Goal: Information Seeking & Learning: Learn about a topic

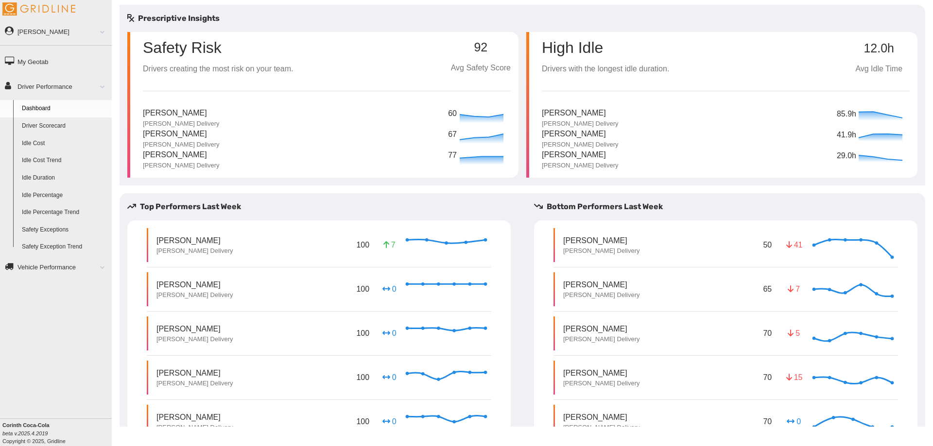
click at [51, 126] on link "Driver Scorecard" at bounding box center [64, 126] width 94 height 17
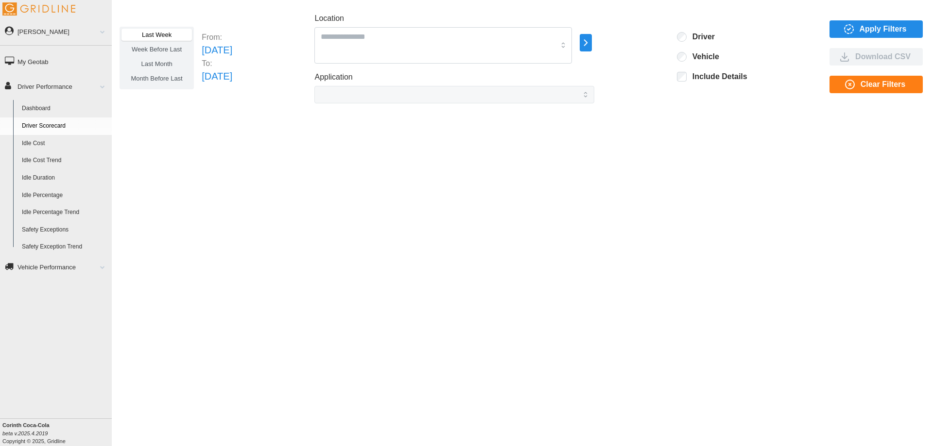
click at [879, 28] on span "Apply Filters" at bounding box center [882, 29] width 47 height 17
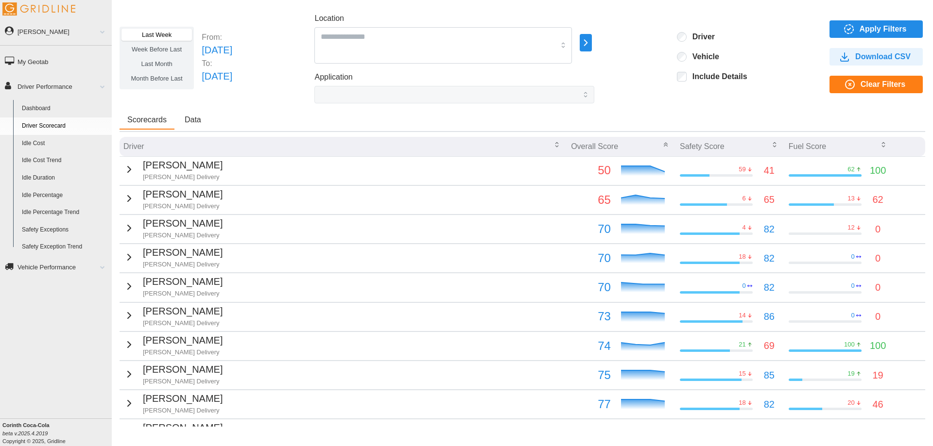
click at [770, 147] on icon "button" at bounding box center [774, 145] width 8 height 8
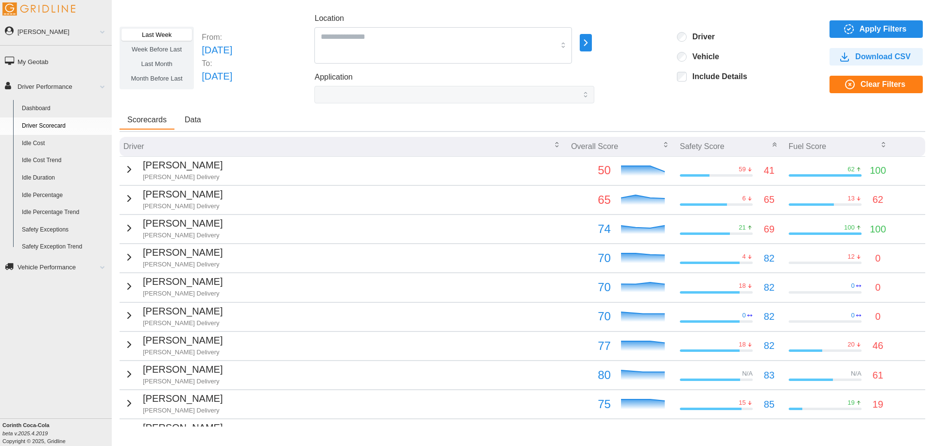
click at [689, 253] on div "4" at bounding box center [716, 257] width 73 height 9
click at [143, 258] on p "Dwight Holloway" at bounding box center [183, 252] width 80 height 15
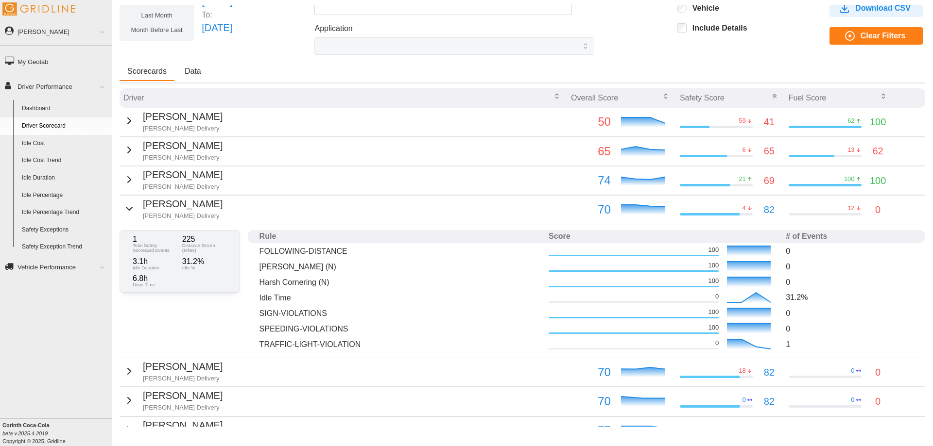
scroll to position [97, 0]
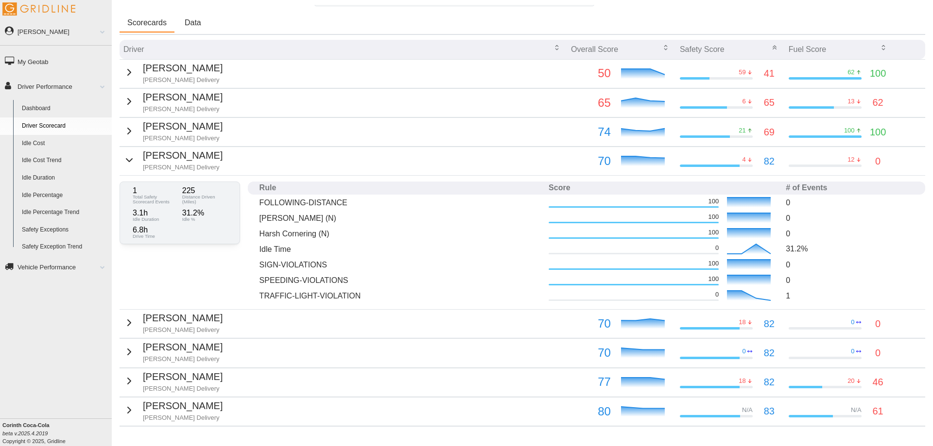
click at [629, 328] on icon at bounding box center [643, 324] width 44 height 10
click at [173, 324] on p "Jorell Parnell" at bounding box center [183, 318] width 80 height 15
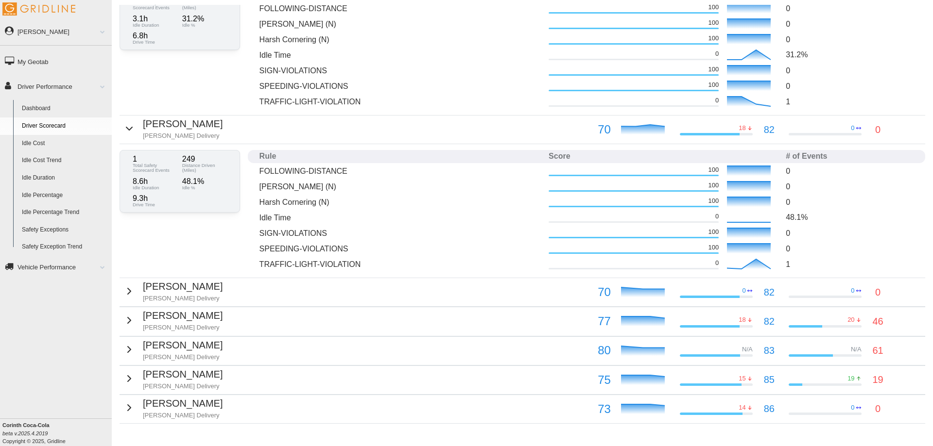
scroll to position [322, 0]
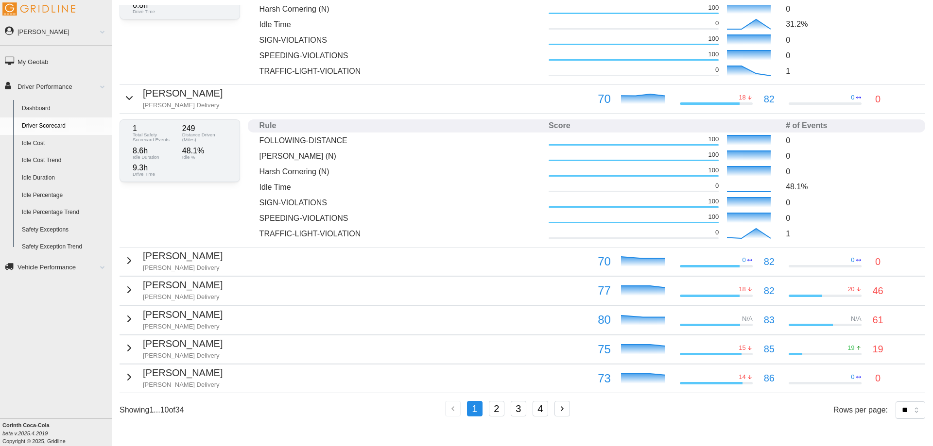
click at [144, 258] on p "Grant Robbins" at bounding box center [183, 256] width 80 height 15
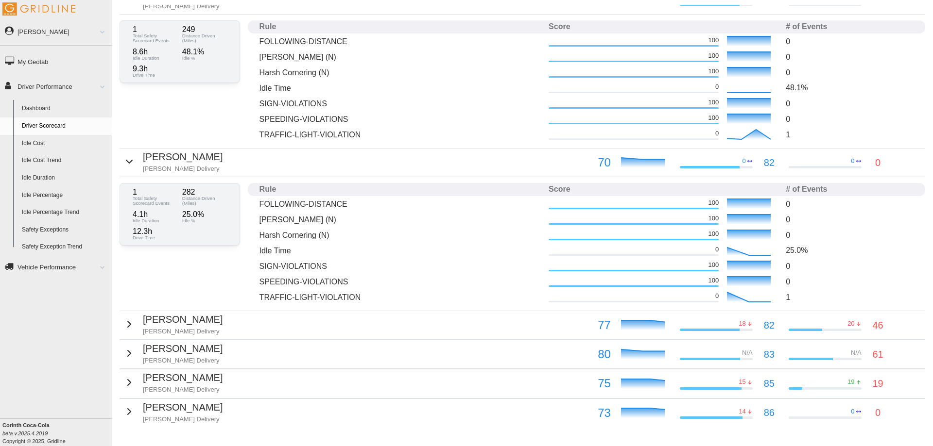
scroll to position [456, 0]
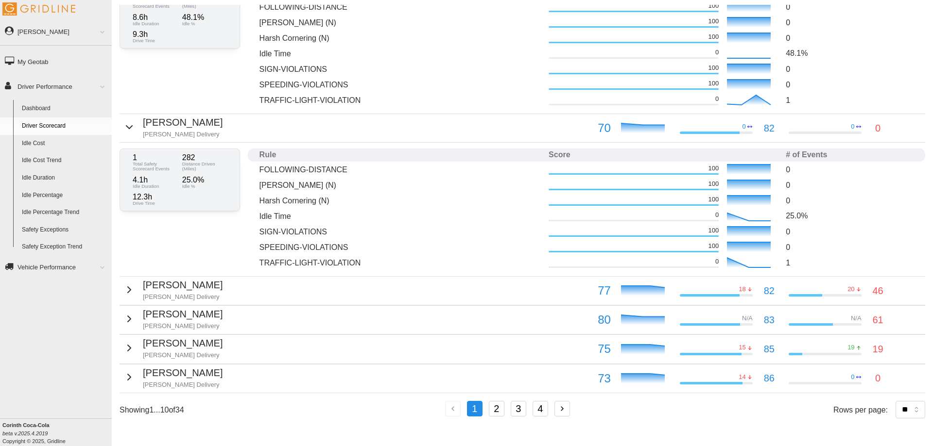
click at [296, 319] on td "Daniel Gray Jackson Delivery" at bounding box center [343, 320] width 447 height 29
click at [132, 318] on div "Daniel Gray Jackson Delivery" at bounding box center [172, 319] width 99 height 24
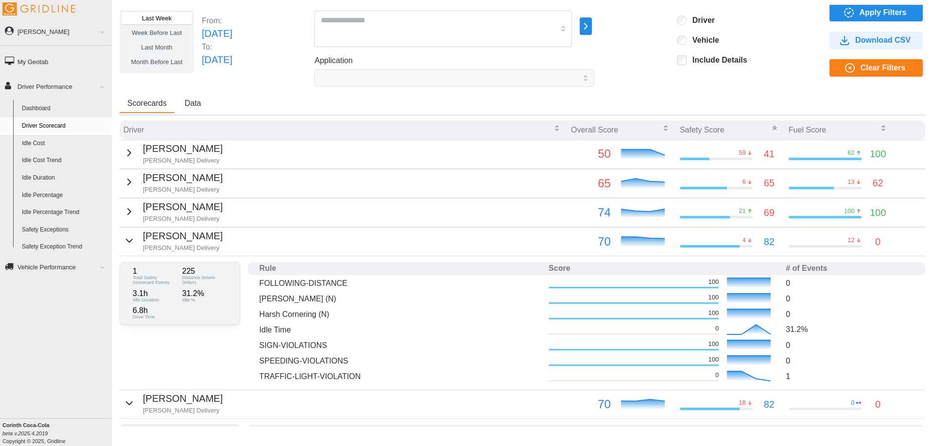
scroll to position [0, 0]
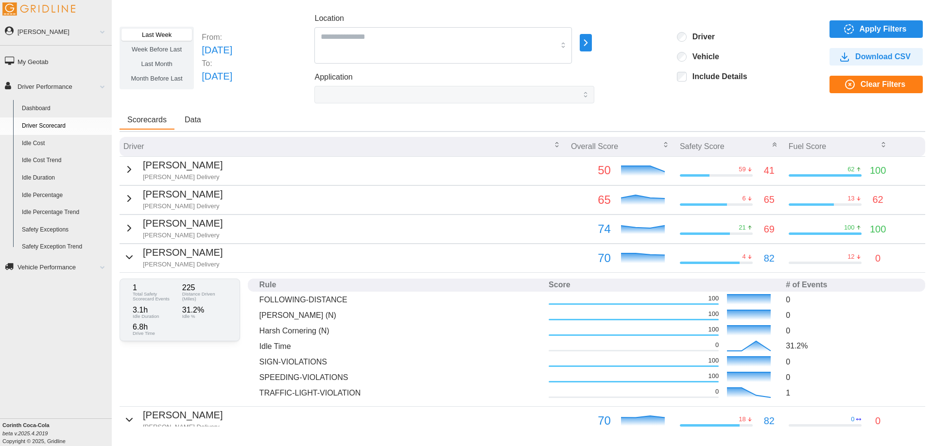
click at [127, 198] on icon "button" at bounding box center [129, 199] width 12 height 12
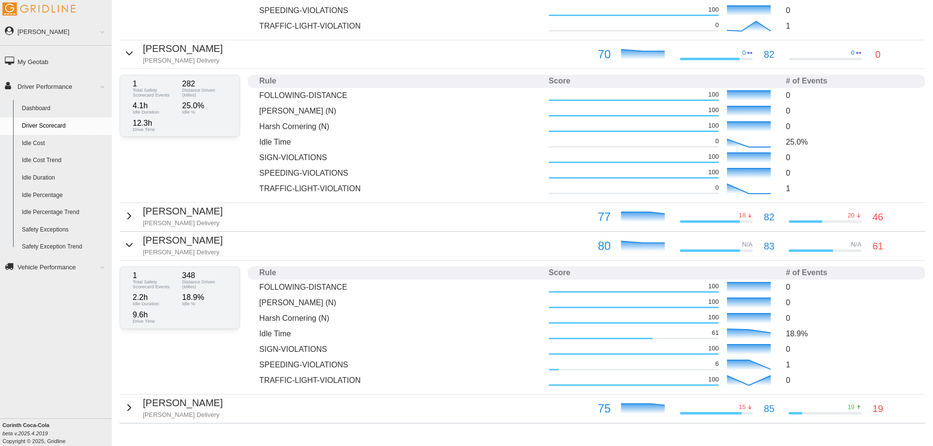
scroll to position [722, 0]
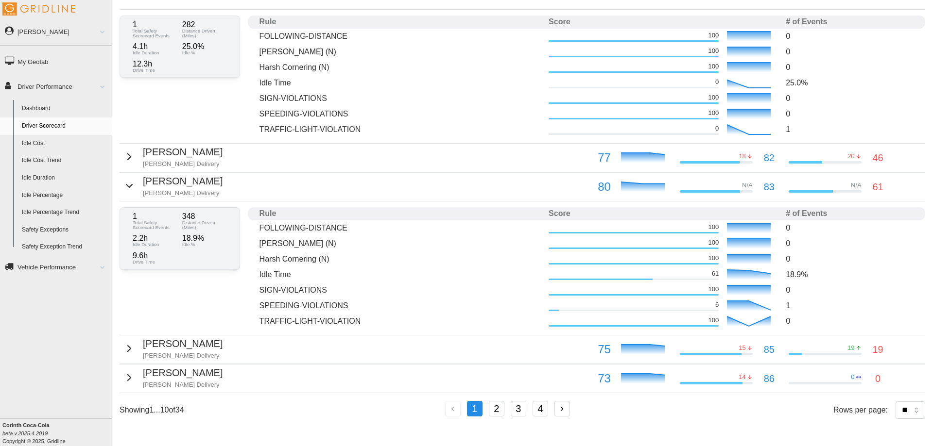
click at [133, 384] on div "Shawn Armstrong Jackson Delivery" at bounding box center [172, 378] width 99 height 24
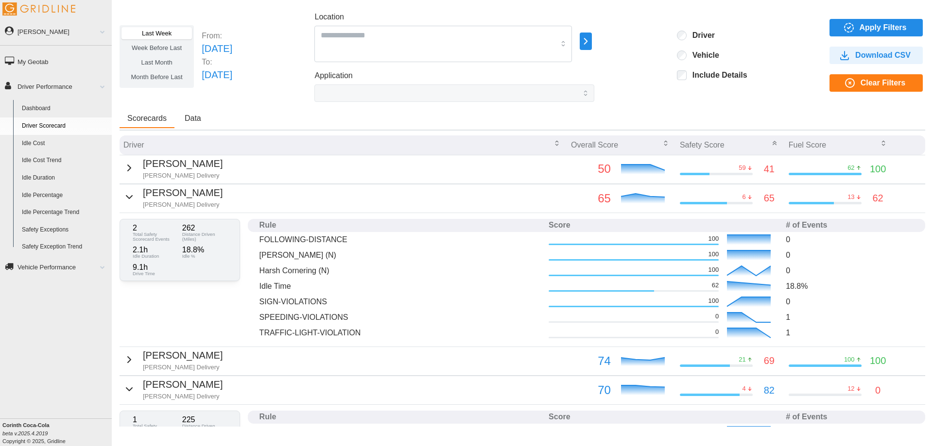
scroll to position [0, 0]
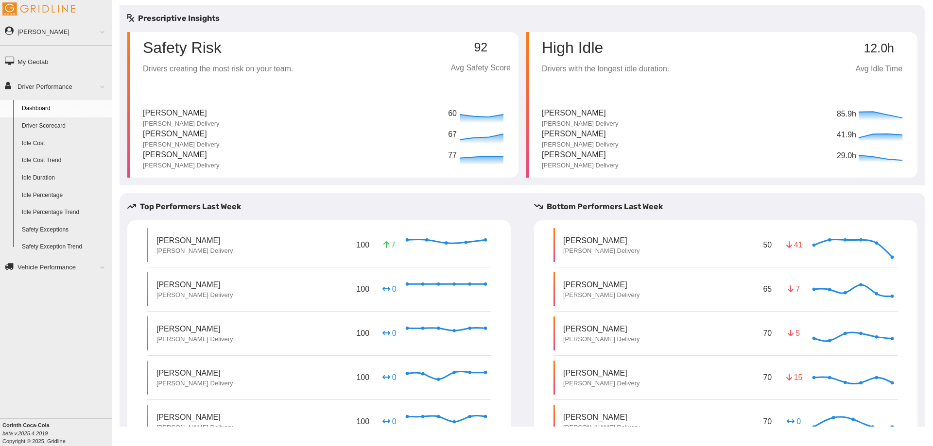
click at [28, 120] on link "Driver Scorecard" at bounding box center [64, 126] width 94 height 17
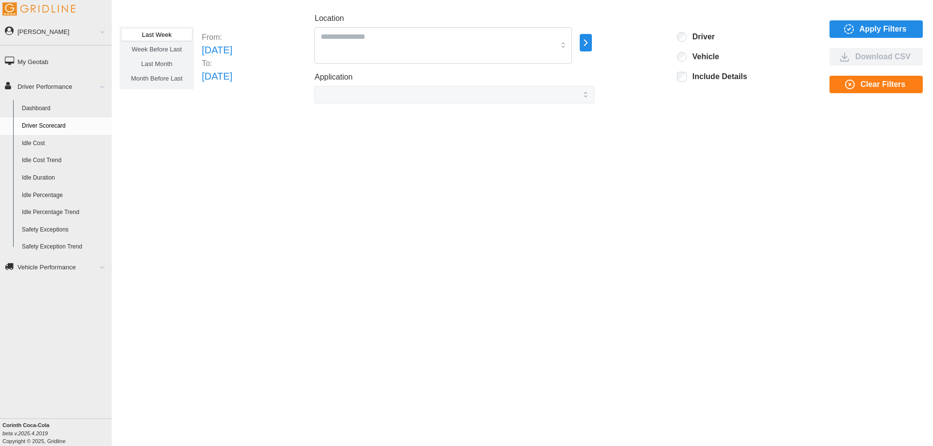
click at [860, 31] on span "Apply Filters" at bounding box center [882, 29] width 47 height 17
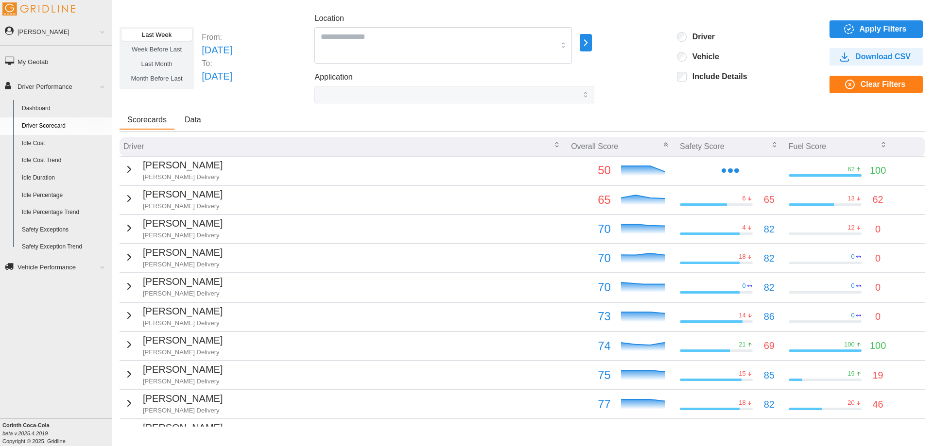
click at [143, 171] on p "[PERSON_NAME]" at bounding box center [183, 165] width 80 height 15
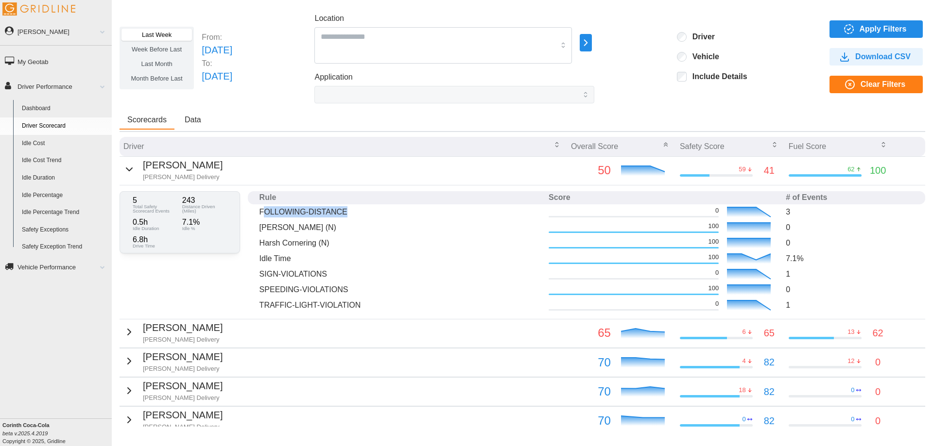
drag, startPoint x: 267, startPoint y: 211, endPoint x: 345, endPoint y: 212, distance: 78.7
click at [345, 212] on p "FOLLOWING-DISTANCE" at bounding box center [399, 211] width 281 height 11
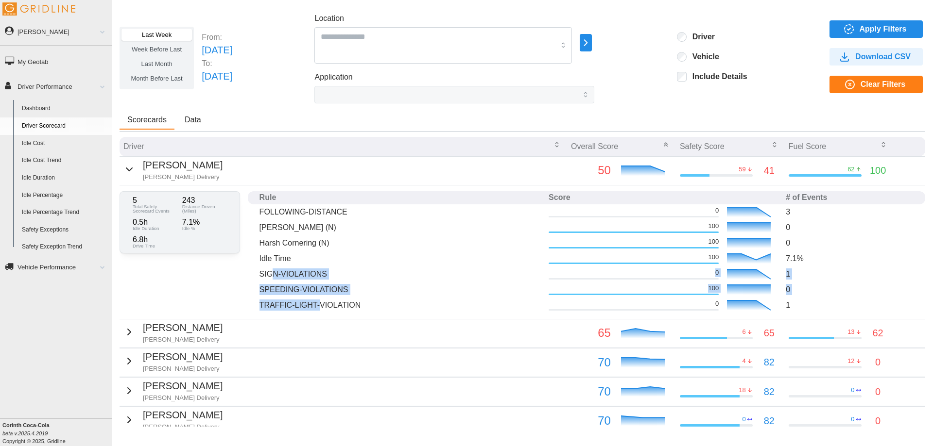
drag, startPoint x: 274, startPoint y: 274, endPoint x: 318, endPoint y: 300, distance: 50.3
click at [319, 306] on tbody "FOLLOWING-DISTANCE 0 3 Harsh Braking (N) 100 0 Harsh Cornering (N) 100 0 Idle T…" at bounding box center [586, 259] width 677 height 109
click at [290, 258] on p "Idle Time" at bounding box center [399, 258] width 281 height 11
click at [275, 257] on p "Idle Time" at bounding box center [399, 258] width 281 height 11
click at [276, 257] on p "Idle Time" at bounding box center [399, 258] width 281 height 11
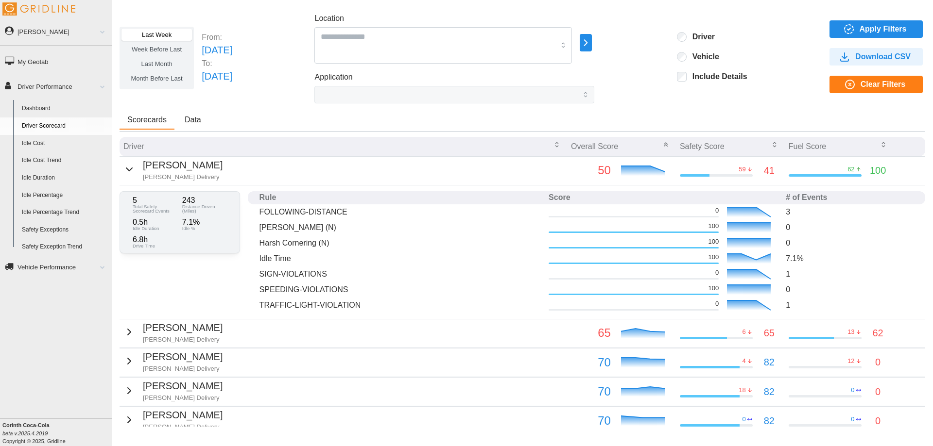
click at [275, 242] on p "Harsh Cornering (N)" at bounding box center [399, 243] width 281 height 11
drag, startPoint x: 288, startPoint y: 258, endPoint x: 260, endPoint y: 262, distance: 28.4
click at [260, 262] on p "Idle Time" at bounding box center [399, 258] width 281 height 11
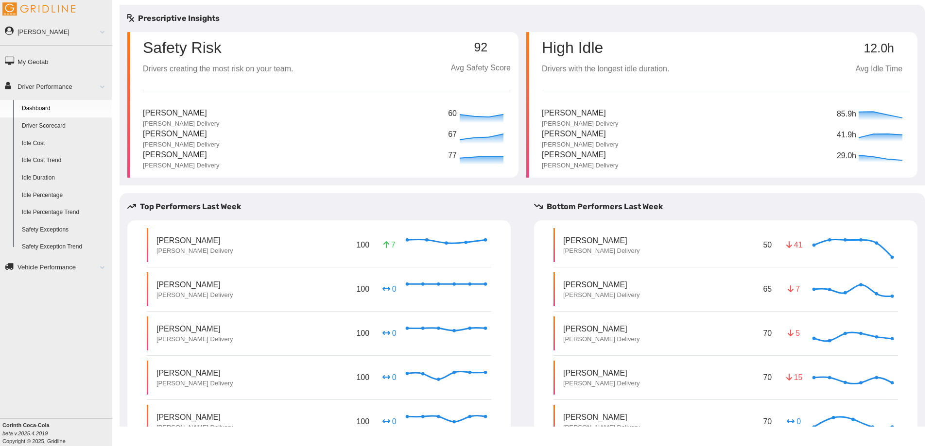
click at [57, 122] on link "Driver Scorecard" at bounding box center [64, 126] width 94 height 17
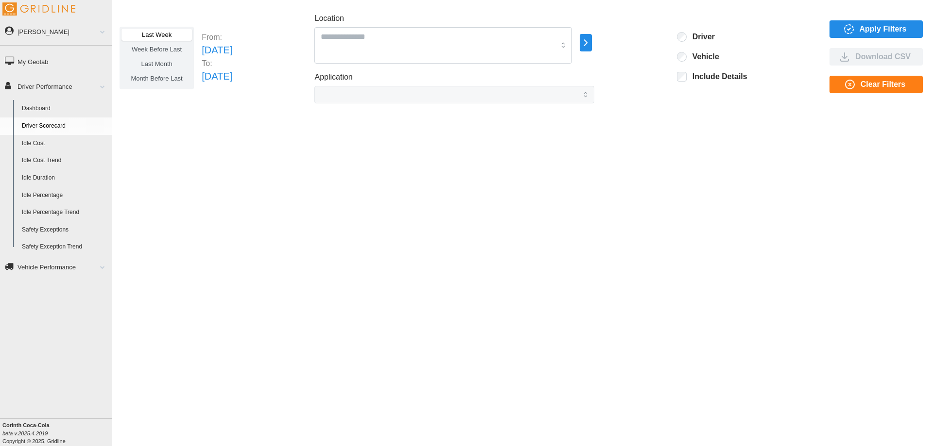
click at [591, 41] on icon "button" at bounding box center [585, 43] width 11 height 12
click at [639, 40] on div at bounding box center [639, 39] width 8 height 8
click at [641, 46] on div at bounding box center [639, 49] width 8 height 8
click at [868, 24] on span "Apply Filters" at bounding box center [882, 29] width 47 height 17
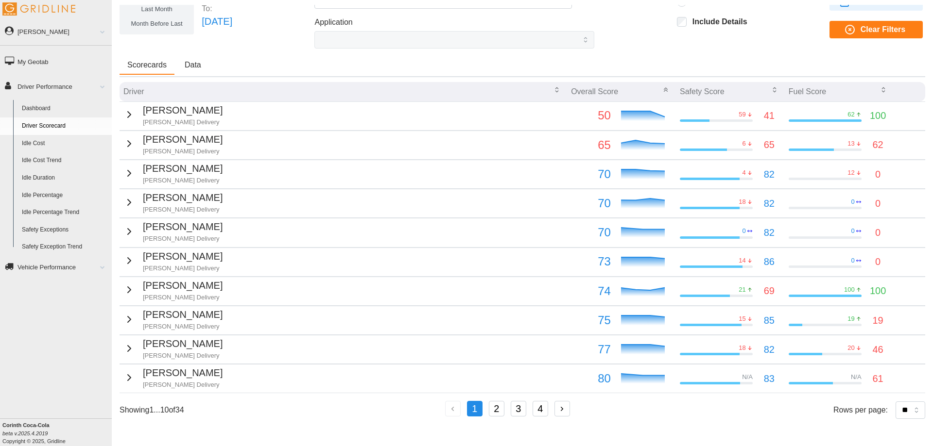
scroll to position [55, 0]
click at [907, 411] on select "** ** ** **" at bounding box center [910, 410] width 30 height 17
select select "**"
click at [895, 419] on select "** ** ** **" at bounding box center [910, 410] width 30 height 17
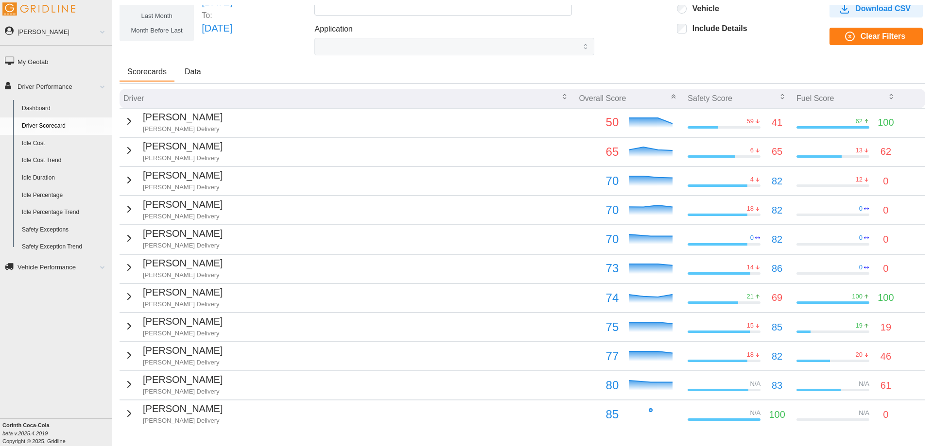
scroll to position [49, 0]
click at [132, 327] on div "[PERSON_NAME] [PERSON_NAME] Delivery" at bounding box center [172, 326] width 99 height 24
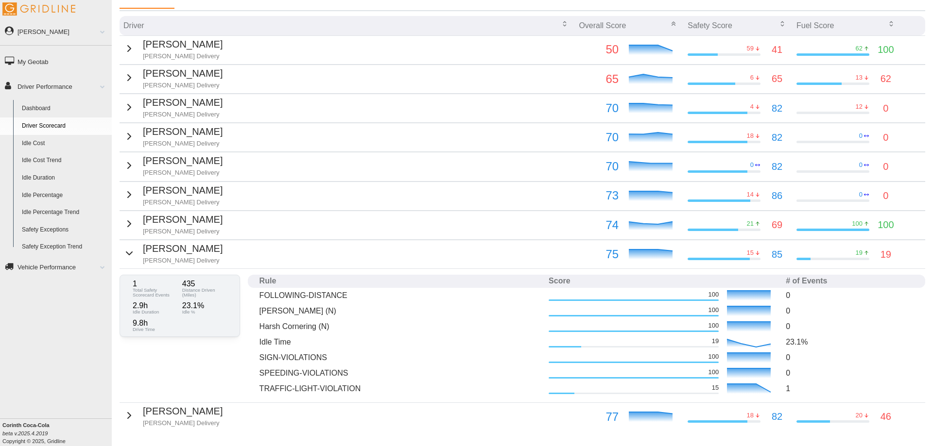
scroll to position [146, 0]
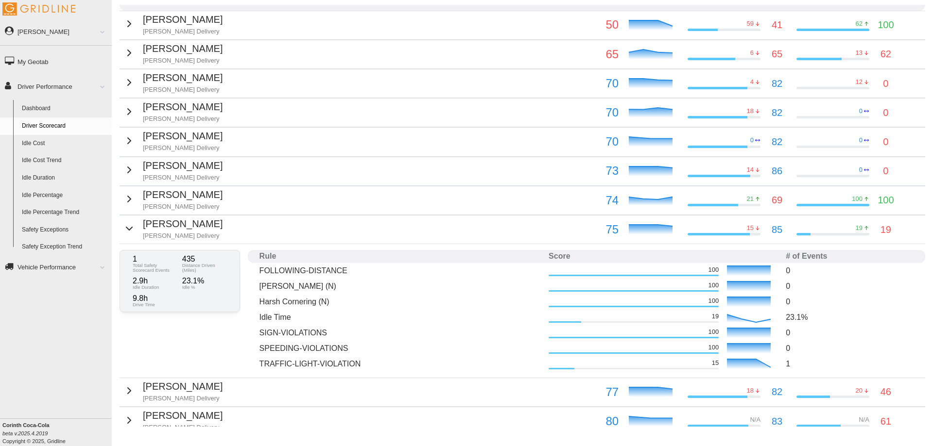
click at [127, 171] on icon "button" at bounding box center [129, 170] width 12 height 12
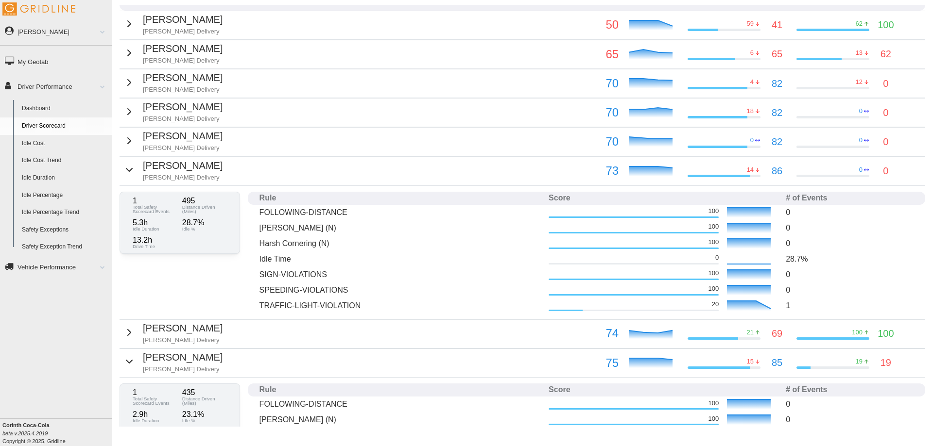
click at [132, 110] on div "Jorell Parnell Jackson Delivery" at bounding box center [172, 112] width 99 height 24
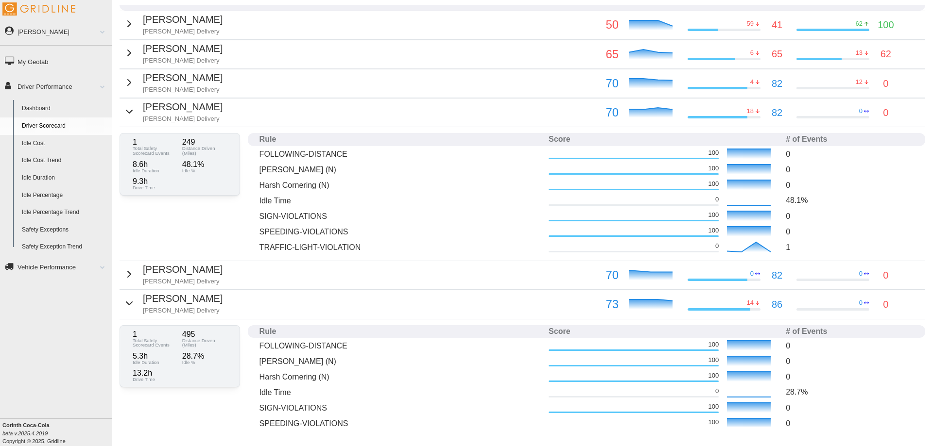
click at [126, 87] on icon "button" at bounding box center [129, 83] width 12 height 12
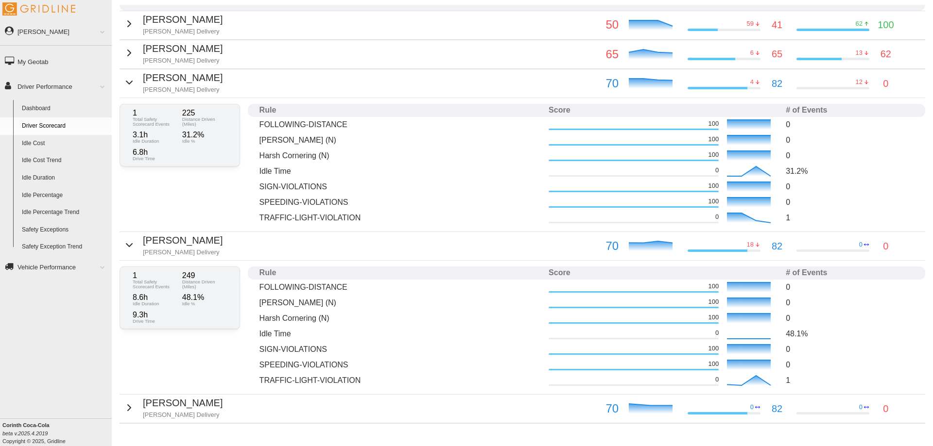
click at [137, 56] on div "Jaden Munoz Jackson Delivery" at bounding box center [172, 53] width 99 height 24
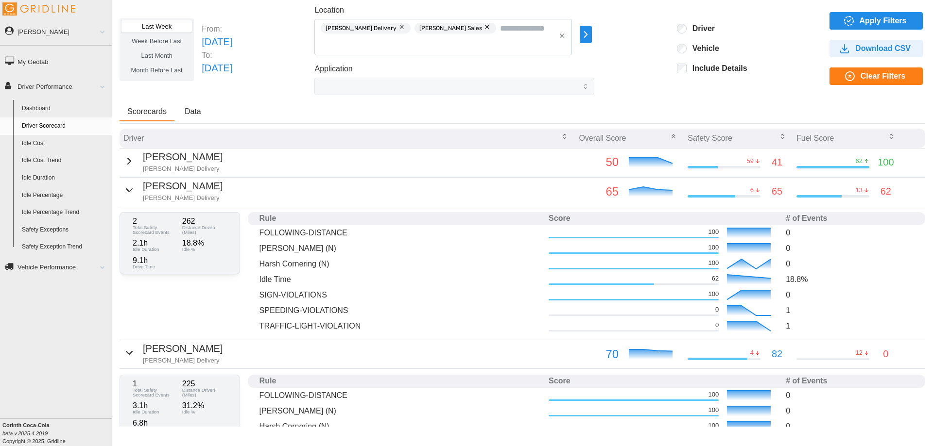
scroll to position [0, 0]
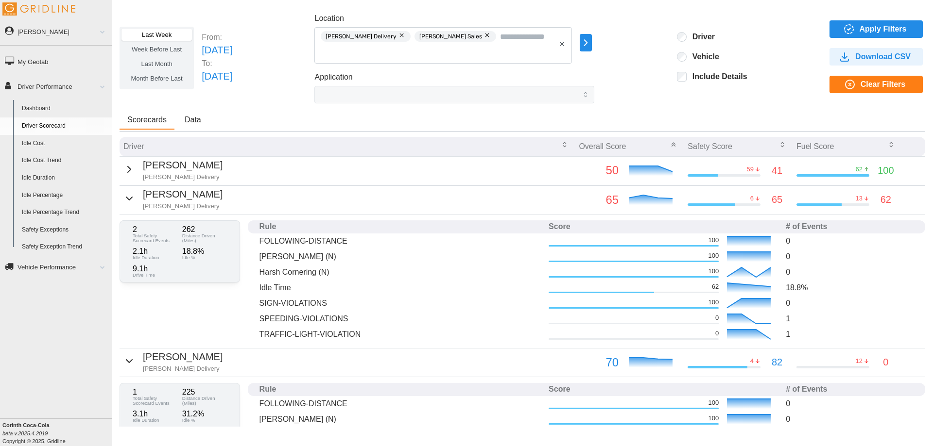
click at [887, 149] on button "button" at bounding box center [891, 145] width 8 height 15
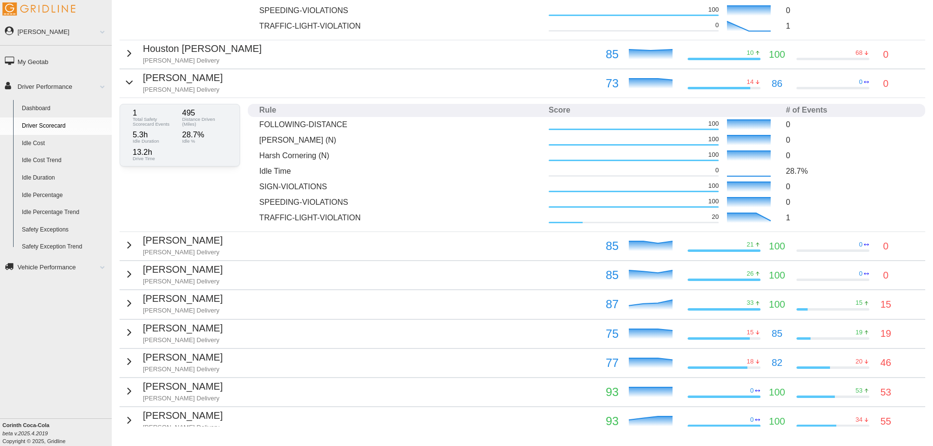
scroll to position [874, 0]
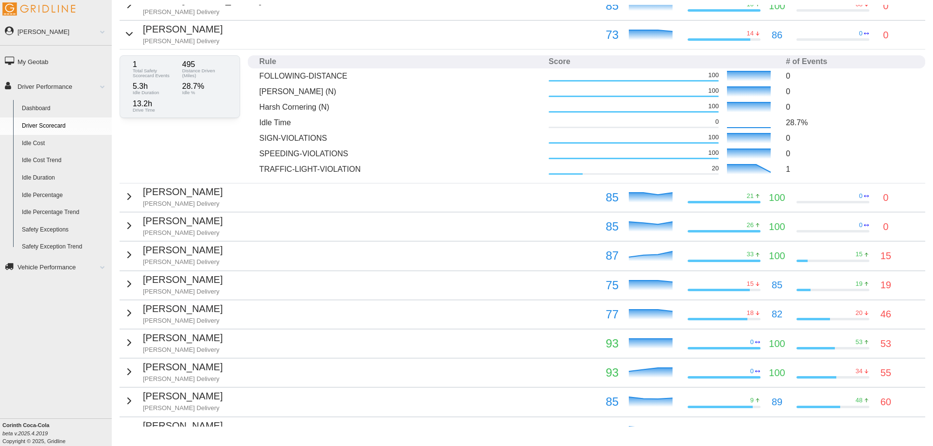
click at [131, 260] on icon "button" at bounding box center [129, 255] width 12 height 12
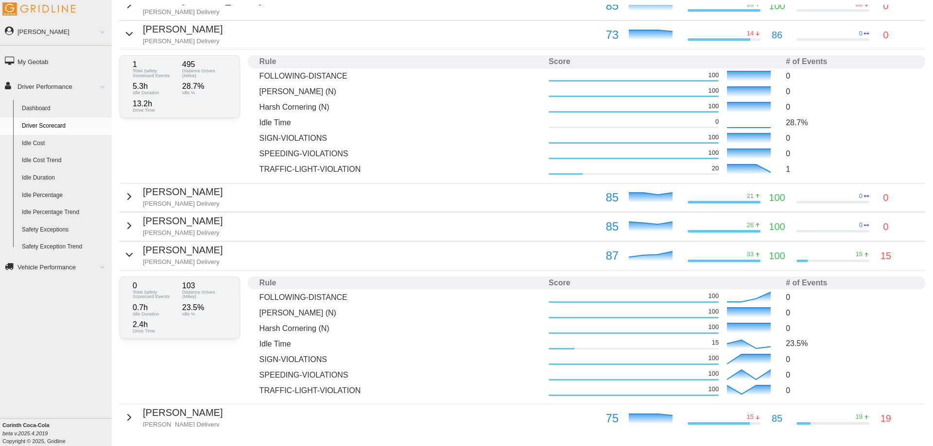
click at [135, 254] on div "Payton Pierce Jackson Delivery" at bounding box center [172, 255] width 99 height 24
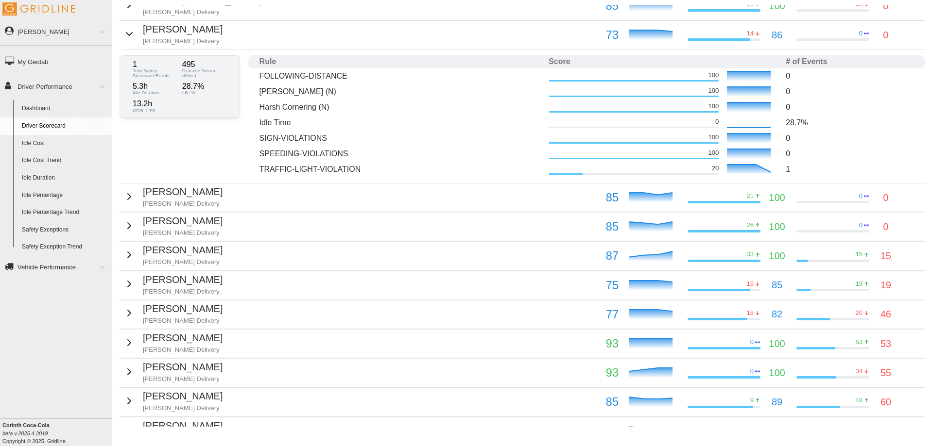
click at [123, 225] on icon "button" at bounding box center [129, 226] width 12 height 12
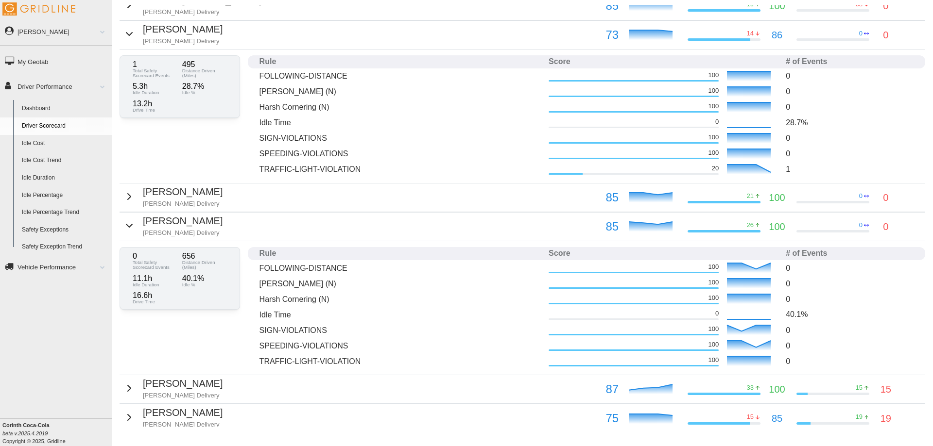
click at [123, 225] on icon "button" at bounding box center [129, 226] width 12 height 12
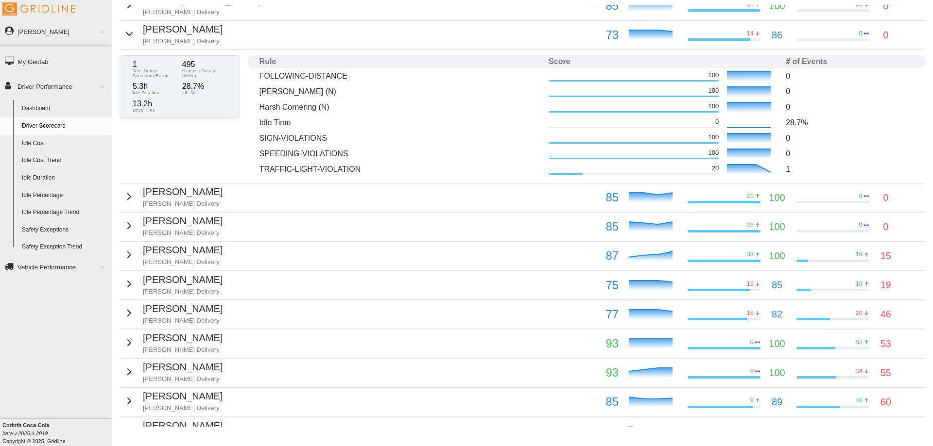
click at [124, 198] on icon "button" at bounding box center [129, 197] width 12 height 12
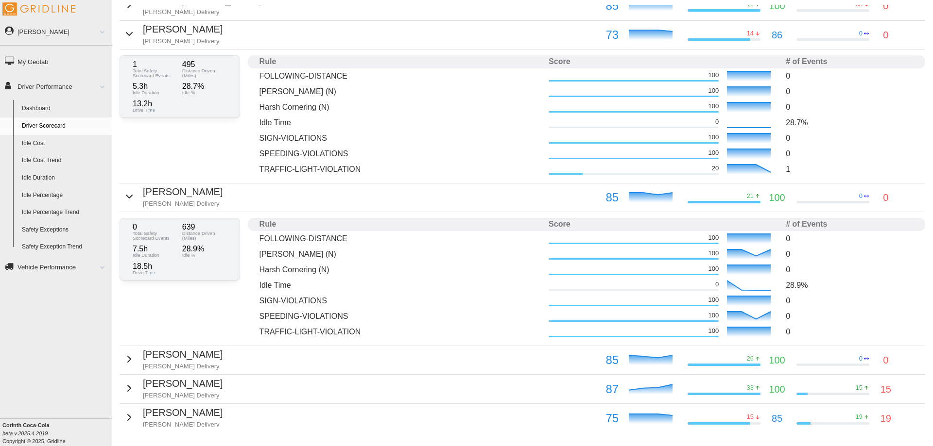
click at [124, 198] on icon "button" at bounding box center [129, 197] width 12 height 12
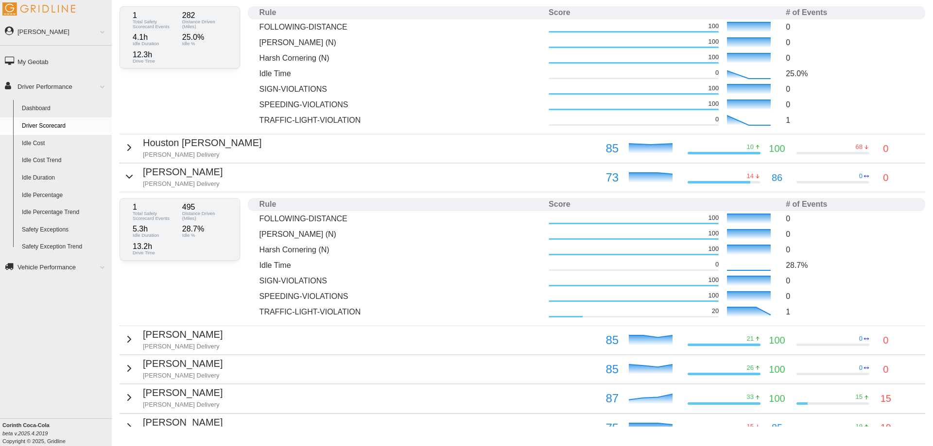
scroll to position [680, 0]
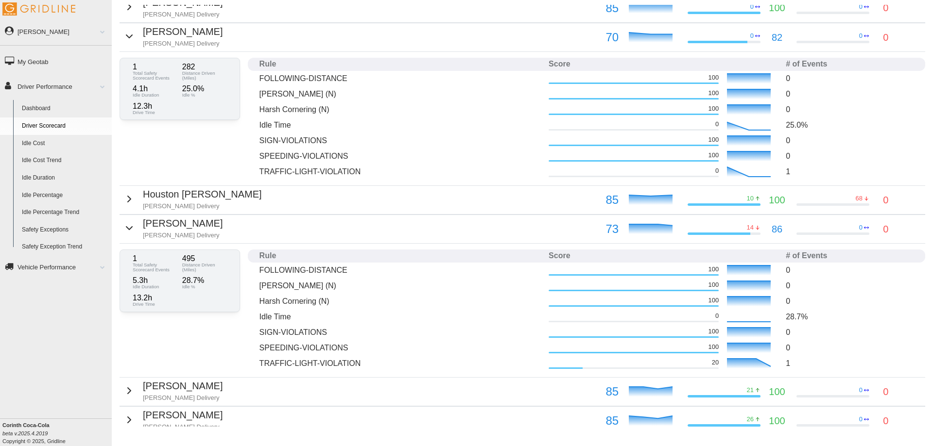
click at [130, 197] on icon "button" at bounding box center [129, 199] width 12 height 12
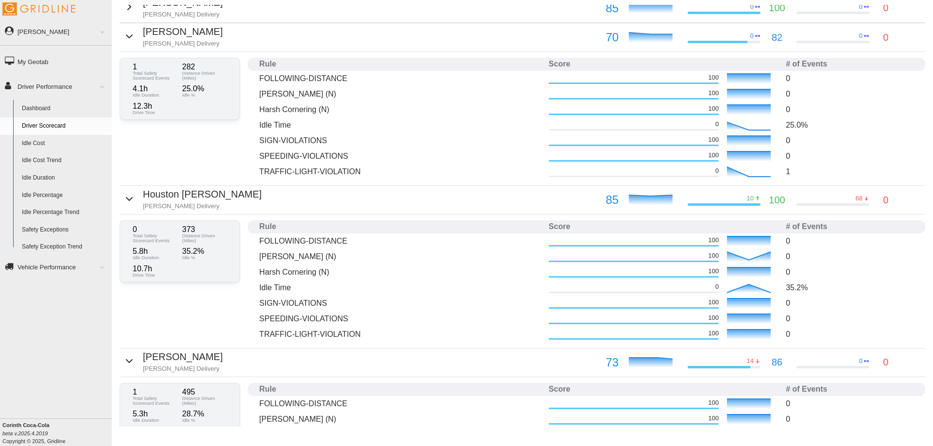
click at [130, 197] on icon "button" at bounding box center [129, 199] width 12 height 12
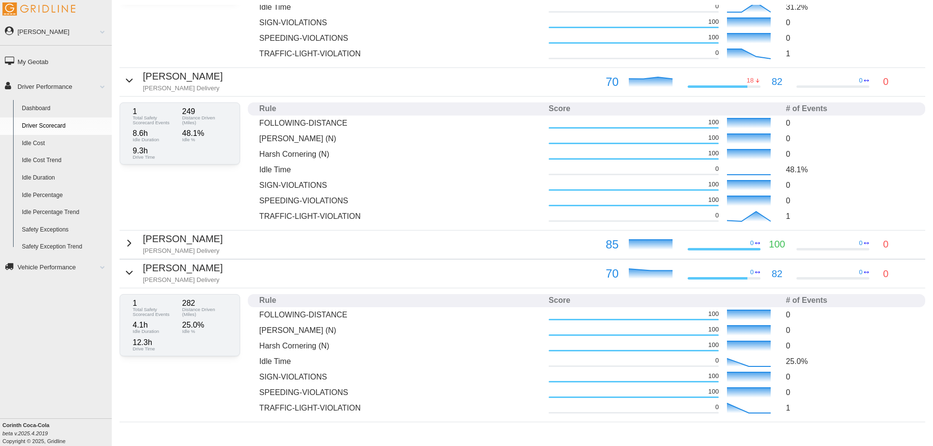
scroll to position [437, 0]
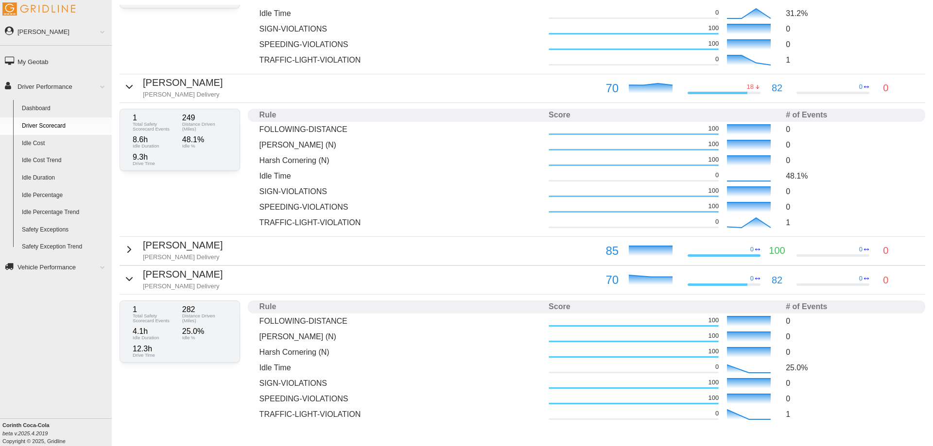
click at [138, 250] on div "Glynn Jones Jackson Delivery" at bounding box center [172, 250] width 99 height 24
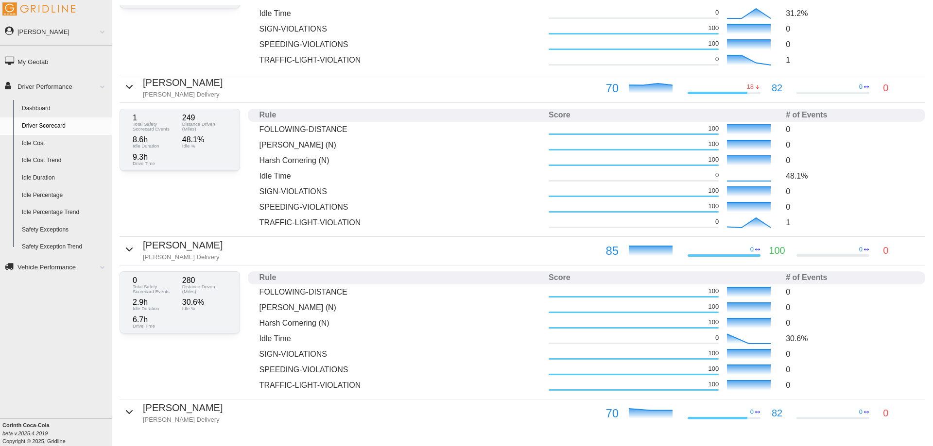
click at [138, 250] on div "Glynn Jones Jackson Delivery" at bounding box center [172, 250] width 99 height 24
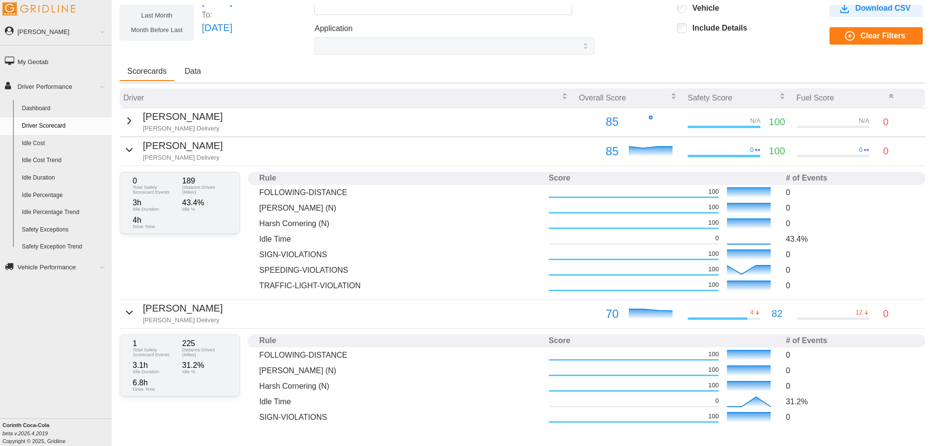
scroll to position [0, 0]
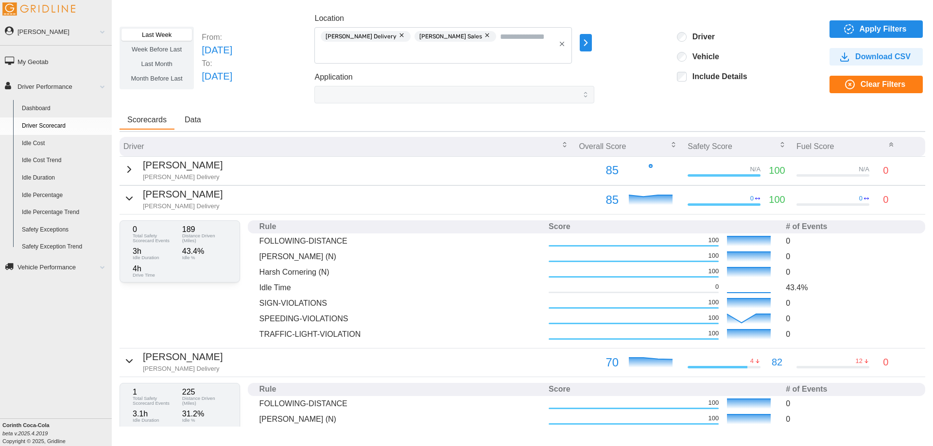
click at [128, 172] on icon "button" at bounding box center [129, 170] width 3 height 6
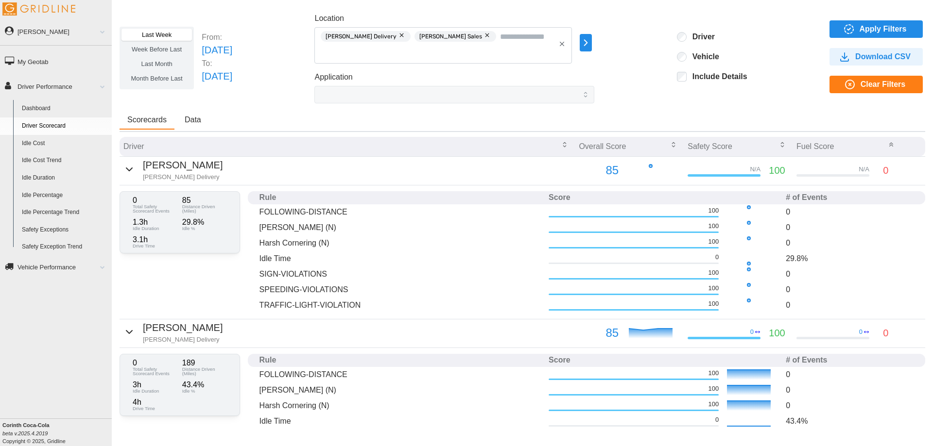
click at [125, 172] on icon "button" at bounding box center [129, 170] width 12 height 12
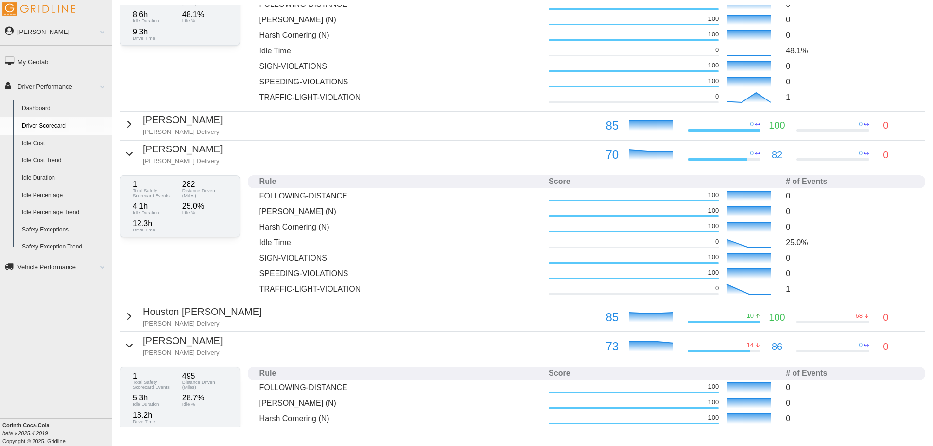
scroll to position [583, 0]
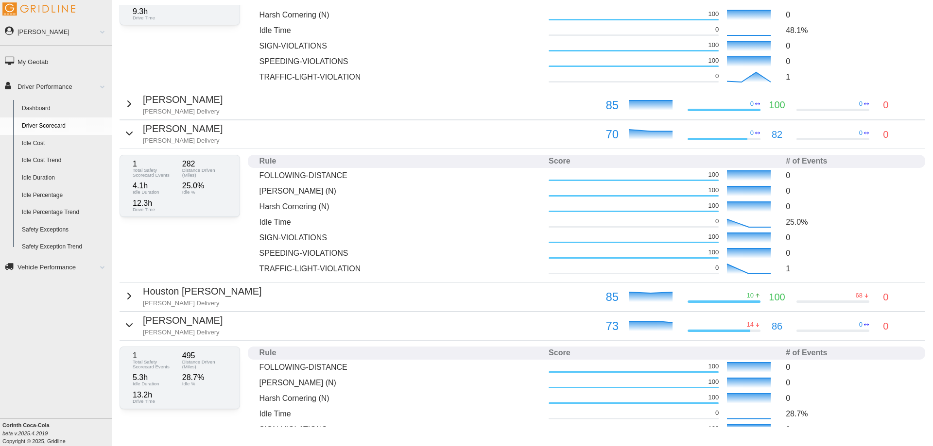
click at [37, 210] on link "Idle Percentage Trend" at bounding box center [64, 212] width 94 height 17
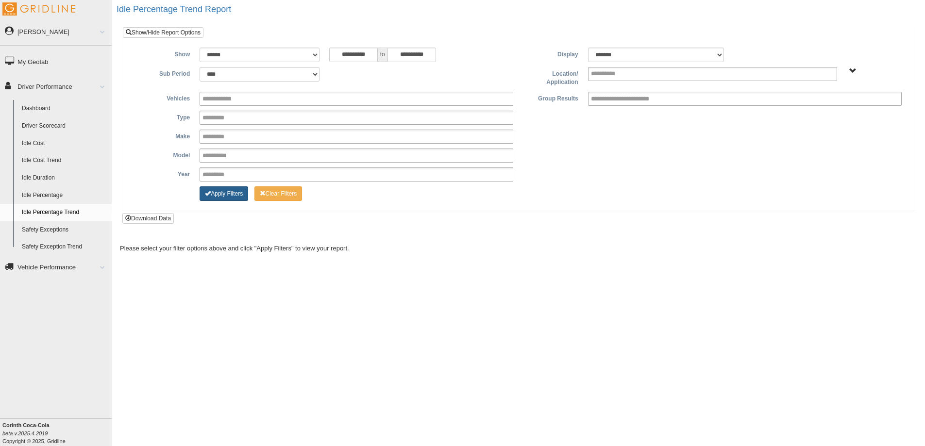
click at [222, 194] on button "Apply Filters" at bounding box center [224, 194] width 49 height 15
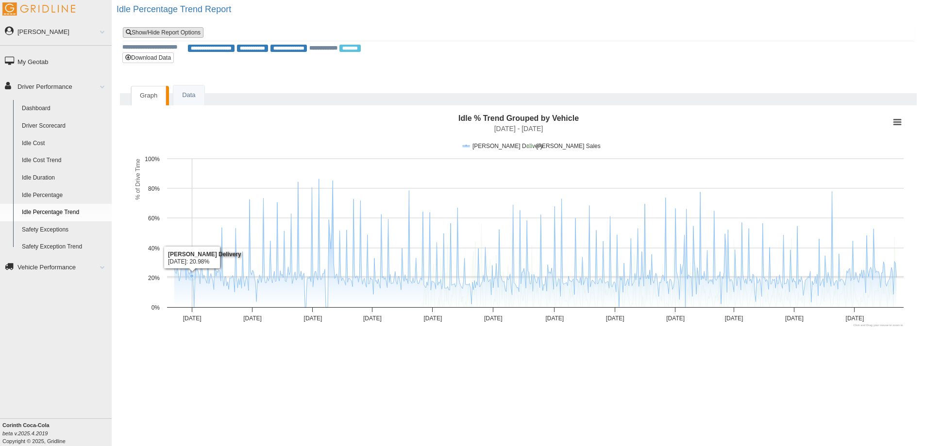
click at [183, 31] on link "Show/Hide Report Options" at bounding box center [163, 32] width 81 height 11
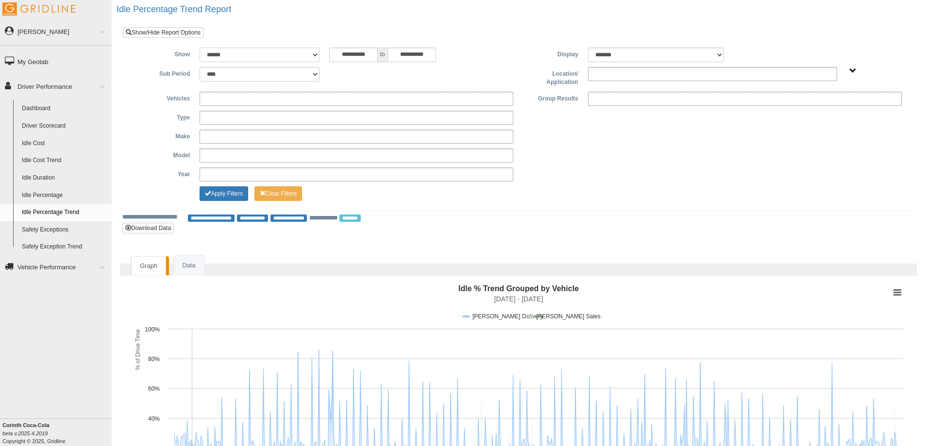
click at [314, 52] on select "**********" at bounding box center [260, 55] width 120 height 15
select select "**********"
click at [200, 48] on select "**********" at bounding box center [260, 55] width 120 height 15
type input "********"
type input "*********"
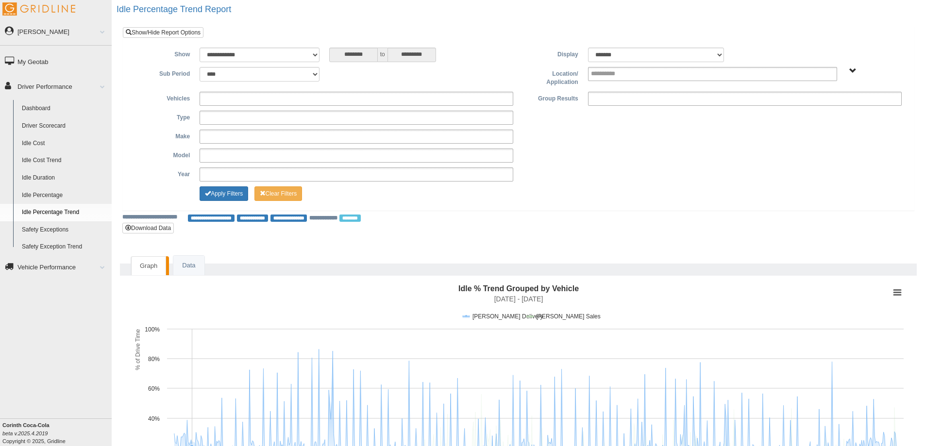
click at [33, 193] on link "Idle Percentage" at bounding box center [64, 195] width 94 height 17
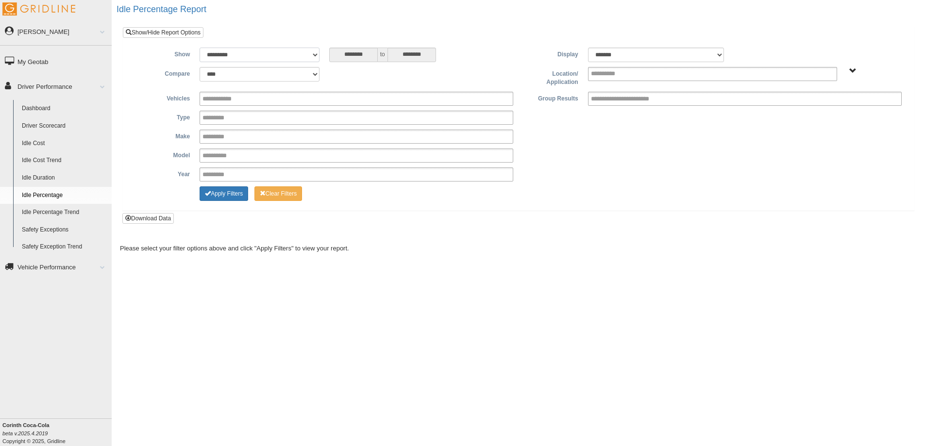
click at [316, 57] on select "**********" at bounding box center [260, 55] width 120 height 15
select select "**********"
click at [200, 48] on select "**********" at bounding box center [260, 55] width 120 height 15
type input "********"
type input "*********"
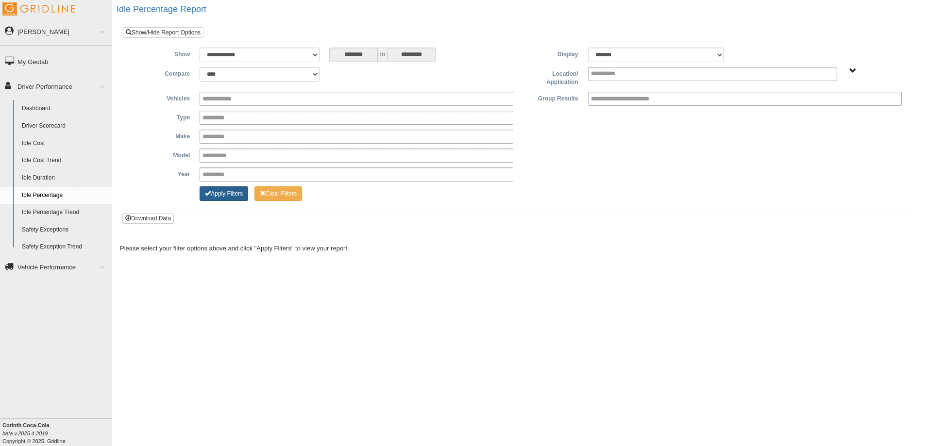
click at [226, 195] on button "Apply Filters" at bounding box center [224, 194] width 49 height 15
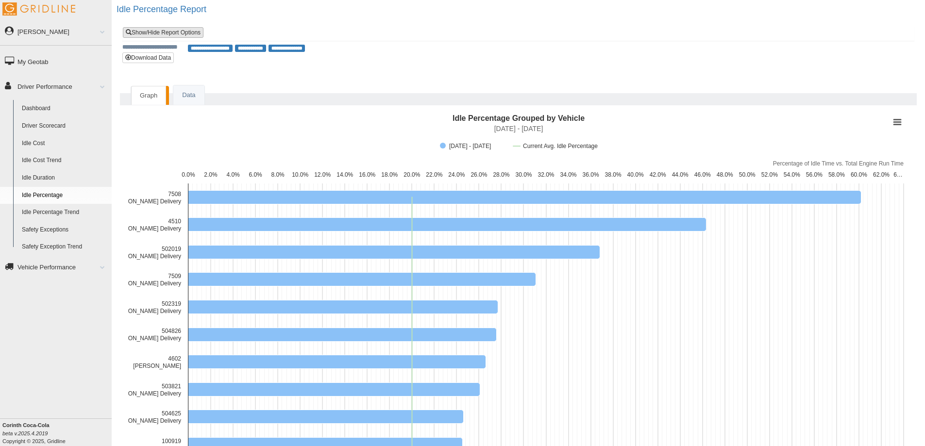
click at [182, 35] on link "Show/Hide Report Options" at bounding box center [163, 32] width 81 height 11
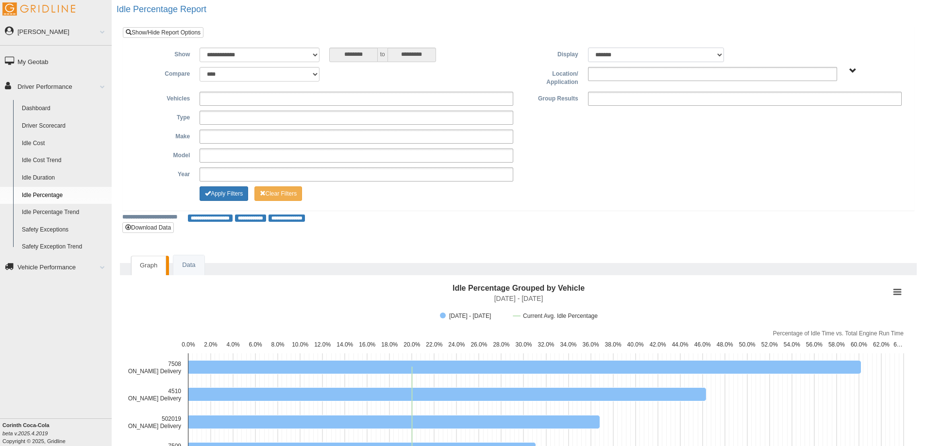
click at [719, 56] on select "******* ******" at bounding box center [656, 55] width 136 height 15
click at [706, 100] on ul at bounding box center [745, 99] width 314 height 14
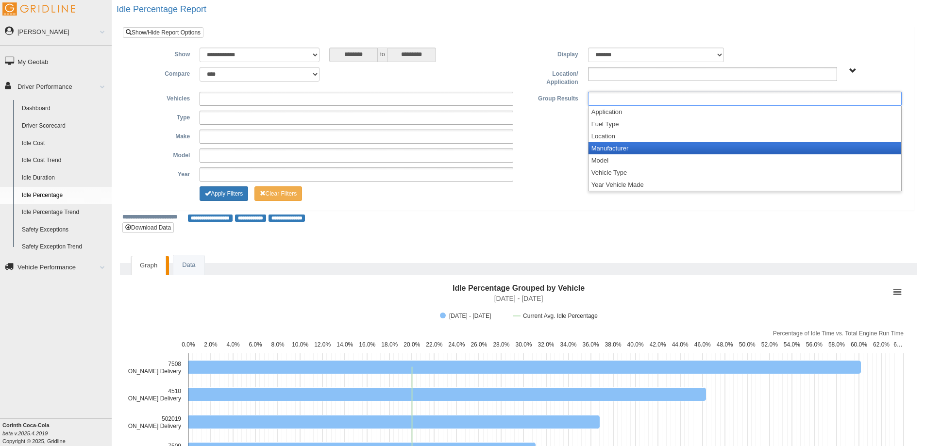
click at [625, 147] on li "Manufacturer" at bounding box center [745, 148] width 313 height 12
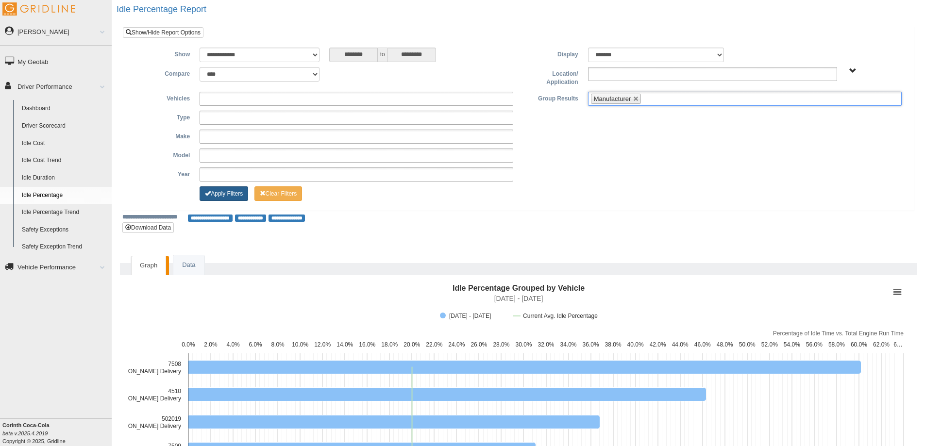
click at [222, 191] on button "Apply Filters" at bounding box center [224, 194] width 49 height 15
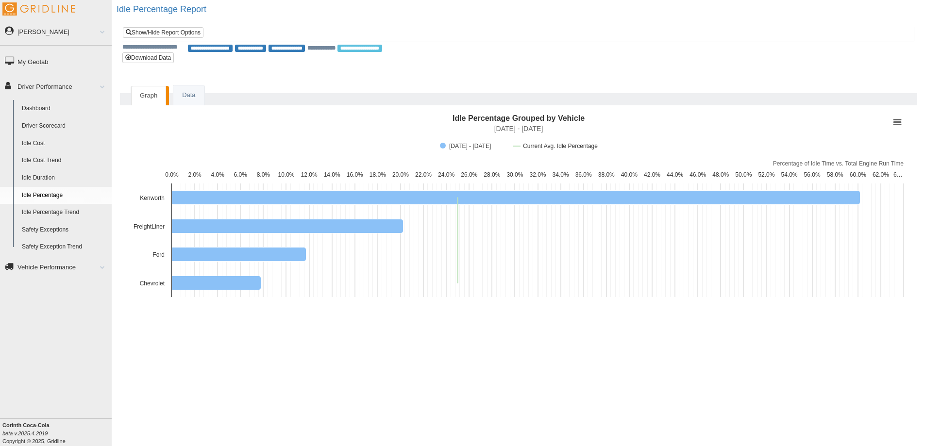
click at [45, 177] on link "Idle Duration" at bounding box center [64, 178] width 94 height 17
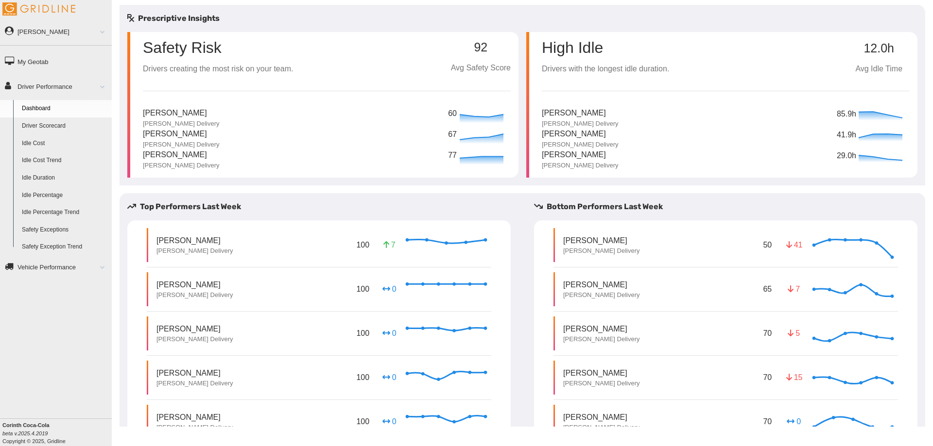
click at [45, 177] on link "Idle Duration" at bounding box center [64, 178] width 94 height 17
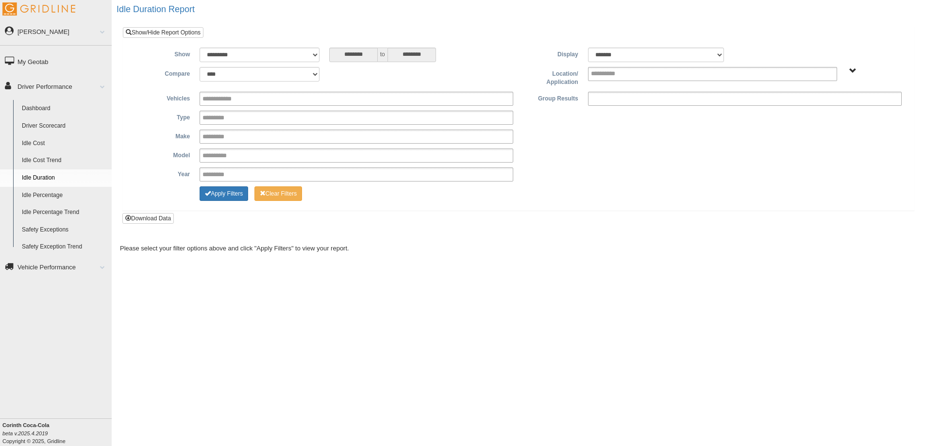
click at [713, 99] on ul at bounding box center [745, 99] width 314 height 14
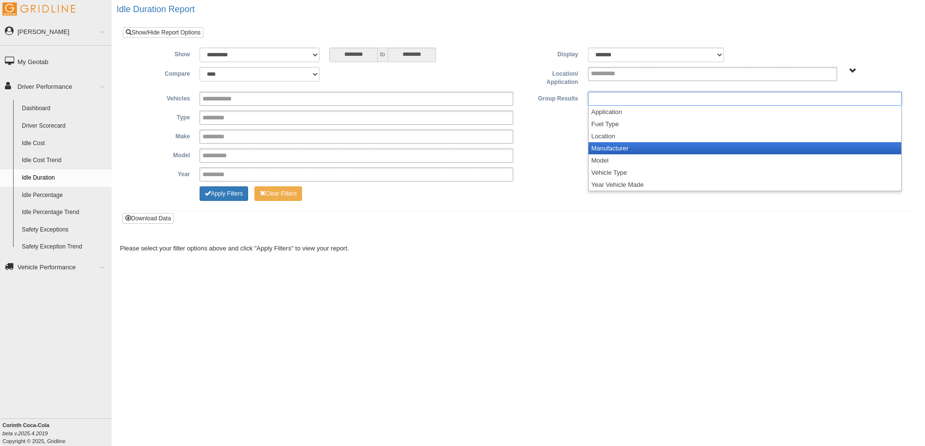
click at [623, 144] on li "Manufacturer" at bounding box center [745, 148] width 313 height 12
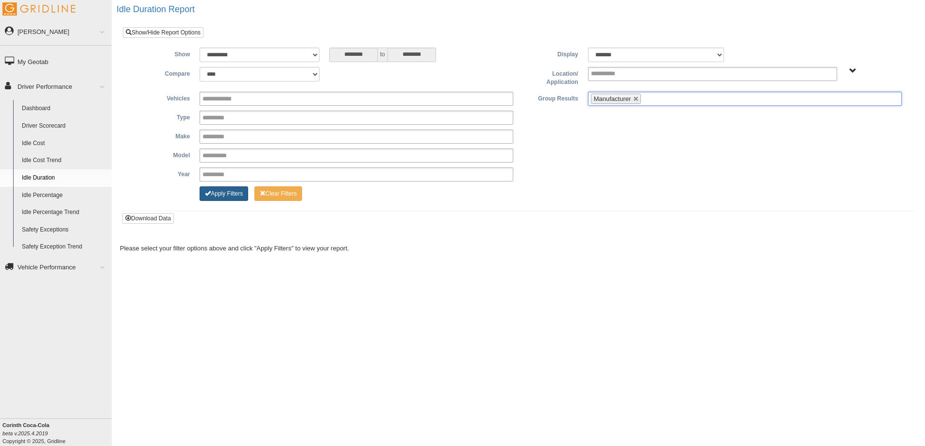
click at [221, 199] on button "Apply Filters" at bounding box center [224, 194] width 49 height 15
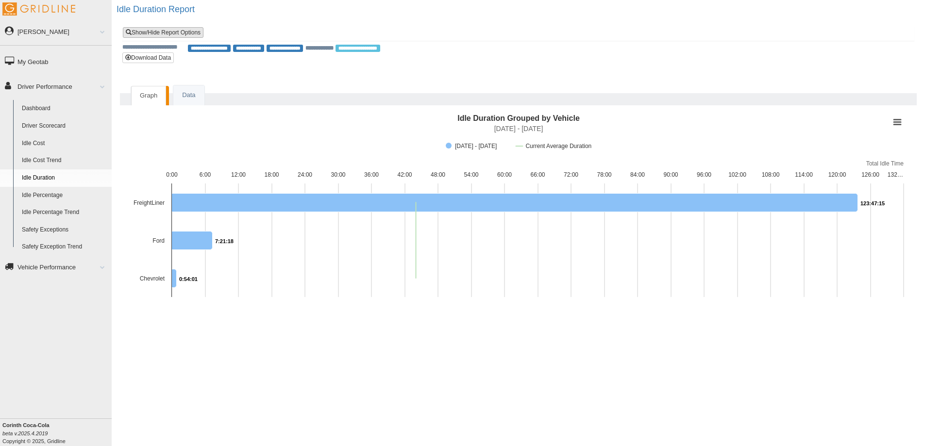
click at [175, 35] on link "Show/Hide Report Options" at bounding box center [163, 32] width 81 height 11
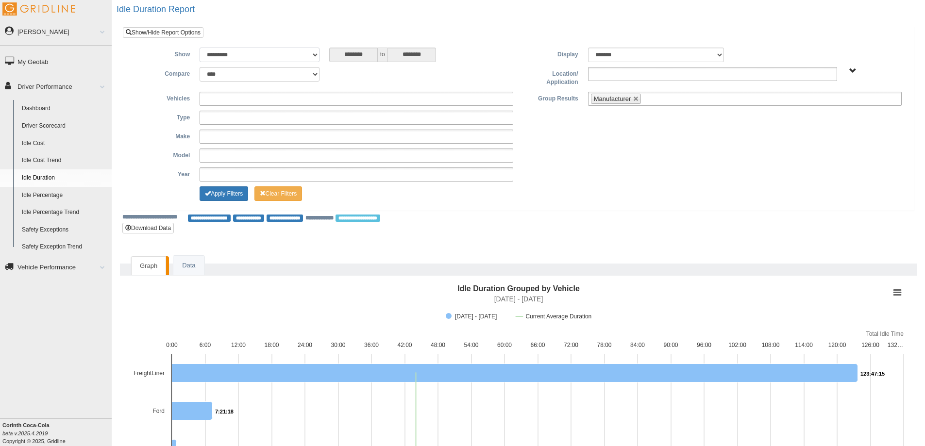
click at [252, 53] on select "**********" at bounding box center [260, 55] width 120 height 15
select select "**********"
click at [200, 48] on select "**********" at bounding box center [260, 55] width 120 height 15
type input "********"
type input "*********"
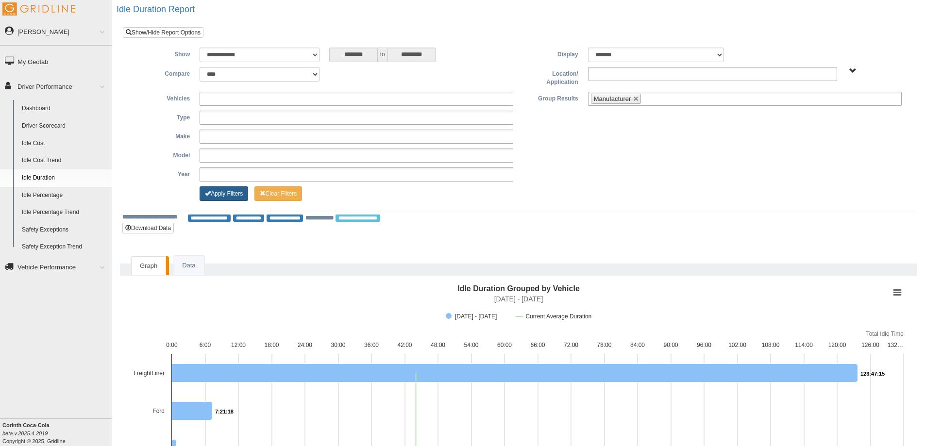
click at [231, 198] on button "Apply Filters" at bounding box center [224, 194] width 49 height 15
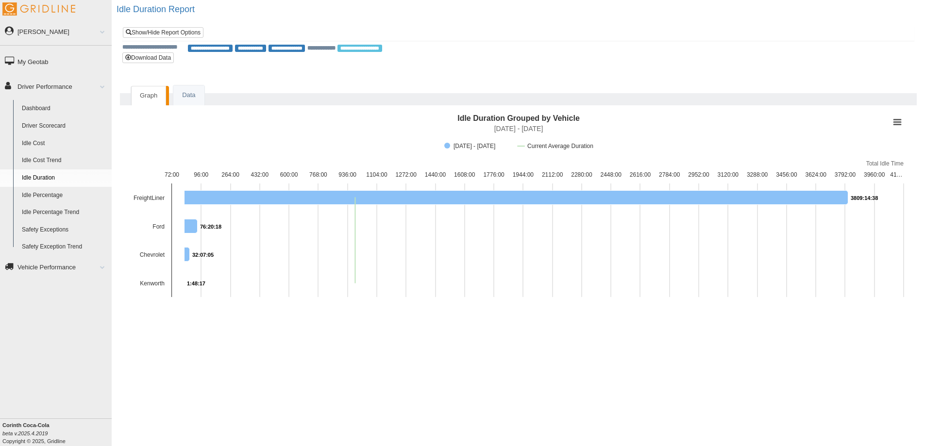
click at [49, 104] on link "Dashboard" at bounding box center [64, 108] width 94 height 17
